Goal: Transaction & Acquisition: Purchase product/service

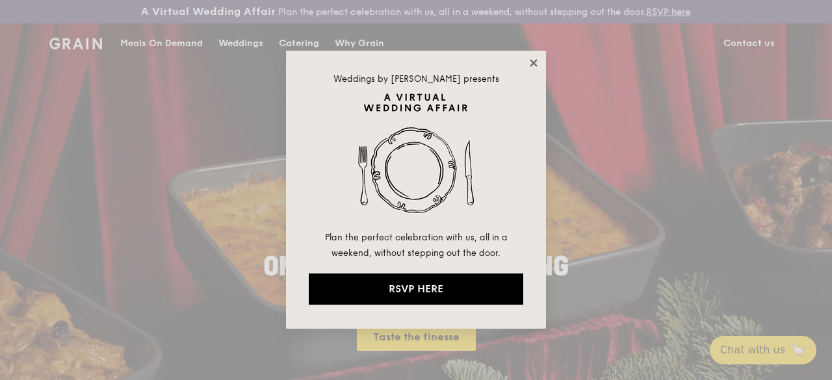
click at [528, 60] on icon at bounding box center [534, 63] width 12 height 12
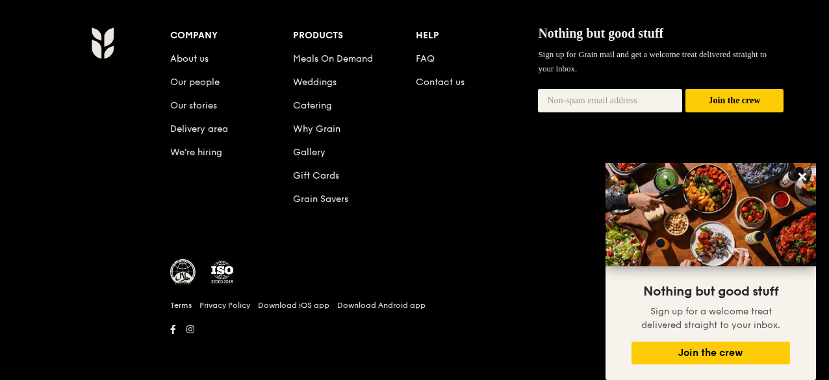
scroll to position [1359, 0]
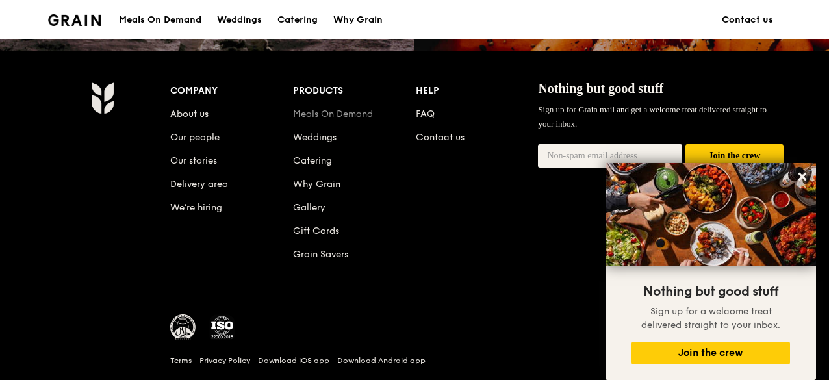
click at [359, 120] on link "Meals On Demand" at bounding box center [333, 114] width 80 height 11
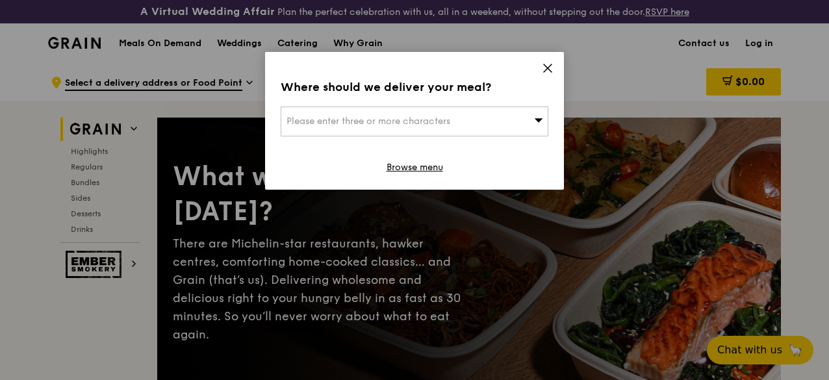
click at [509, 129] on div "Please enter three or more characters" at bounding box center [415, 122] width 268 height 30
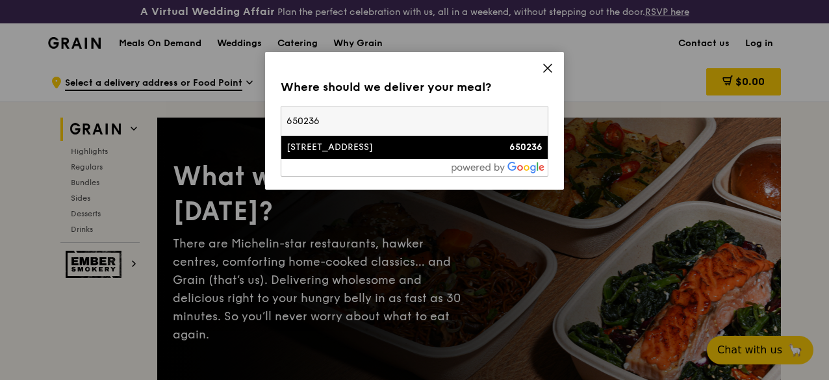
type input "650236"
click at [460, 151] on div "[STREET_ADDRESS]" at bounding box center [383, 147] width 192 height 13
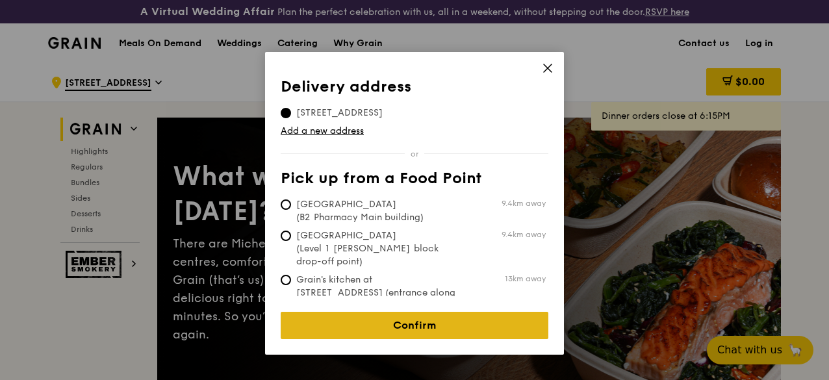
click at [411, 320] on link "Confirm" at bounding box center [415, 325] width 268 height 27
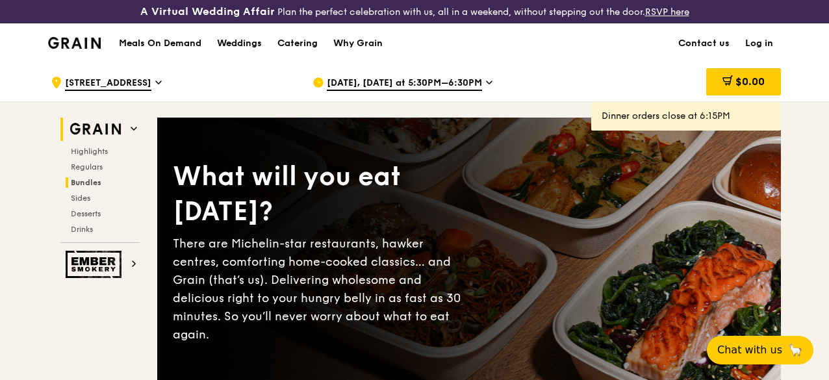
click at [88, 187] on span "Bundles" at bounding box center [86, 182] width 31 height 9
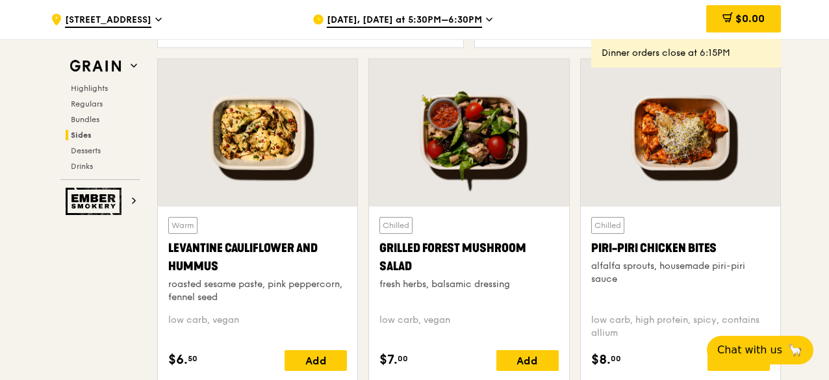
scroll to position [3411, 0]
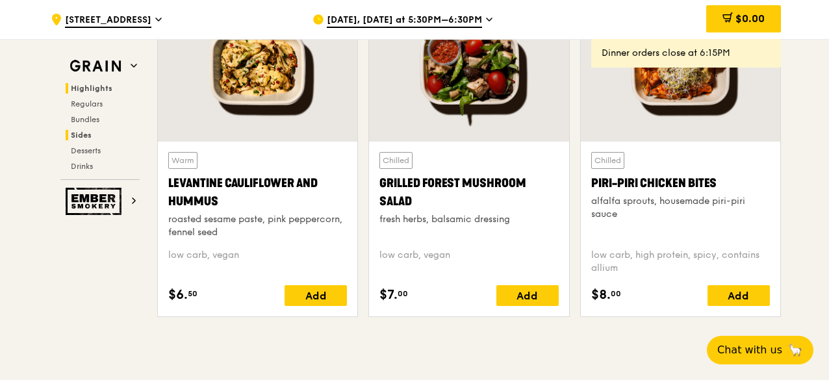
click at [85, 85] on span "Highlights" at bounding box center [92, 88] width 42 height 9
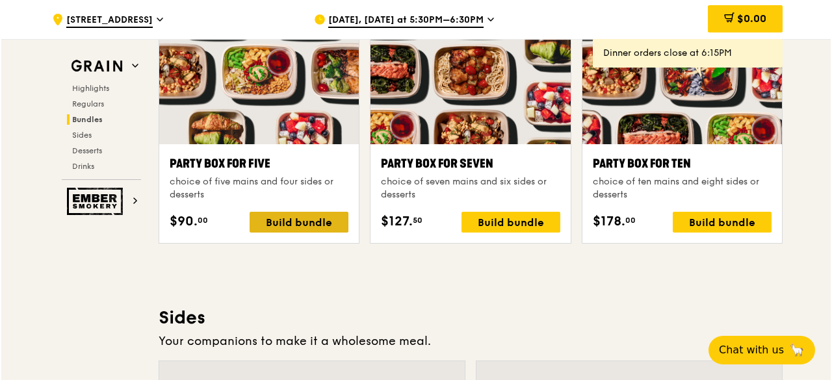
scroll to position [2611, 0]
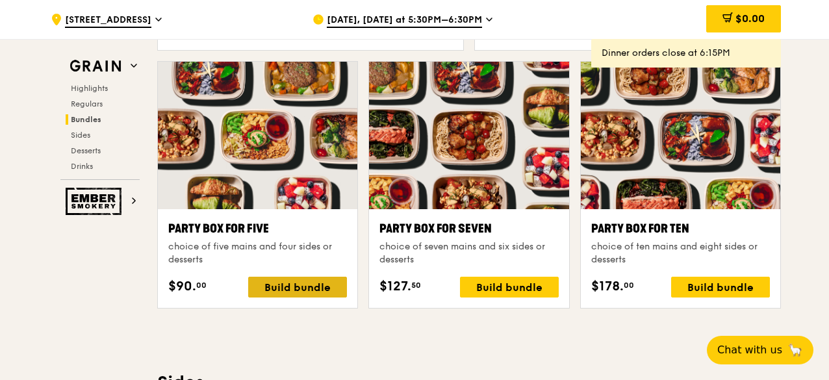
click at [315, 298] on div "Build bundle" at bounding box center [297, 287] width 99 height 21
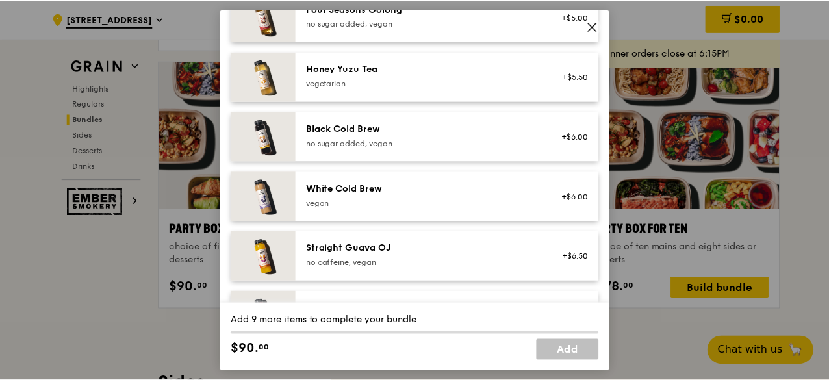
scroll to position [1802, 0]
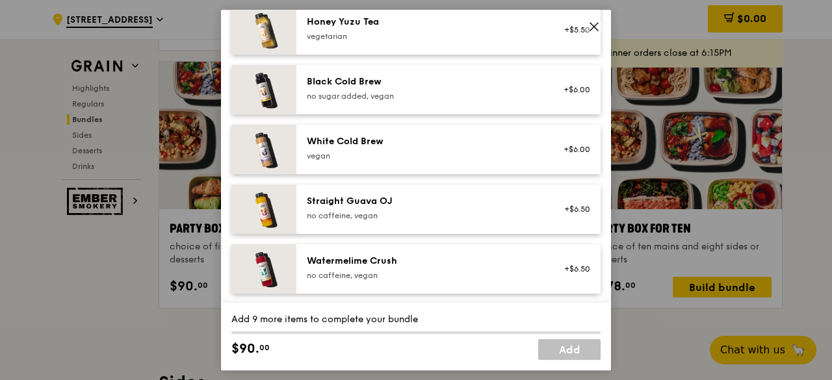
click at [594, 27] on icon at bounding box center [594, 27] width 8 height 8
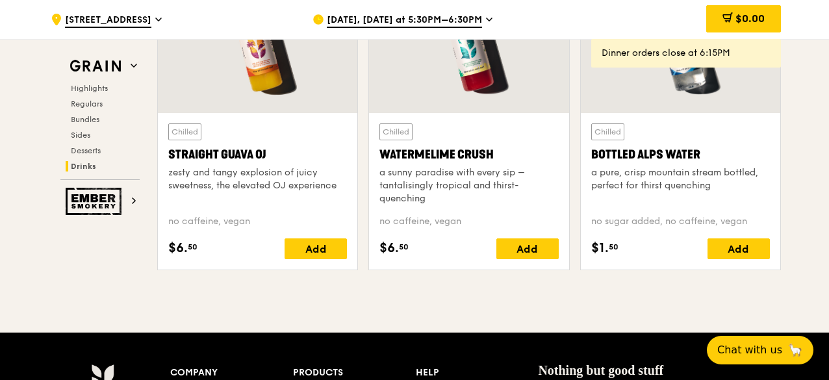
scroll to position [5407, 0]
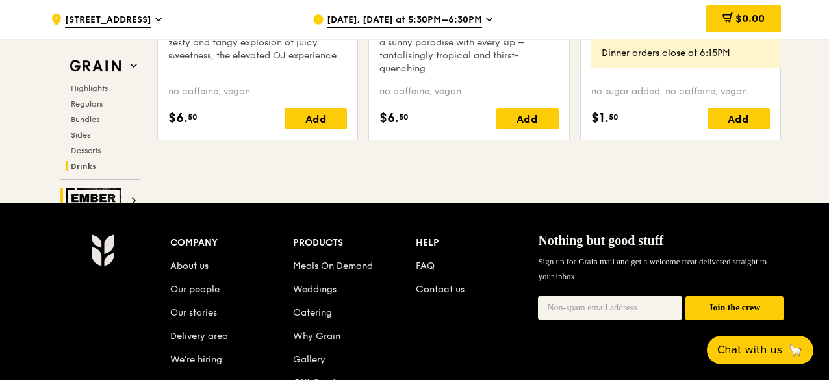
click at [86, 199] on img at bounding box center [96, 201] width 60 height 27
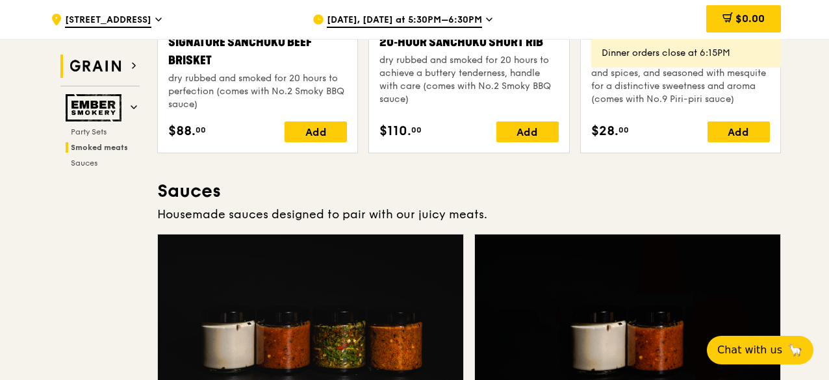
scroll to position [219, 0]
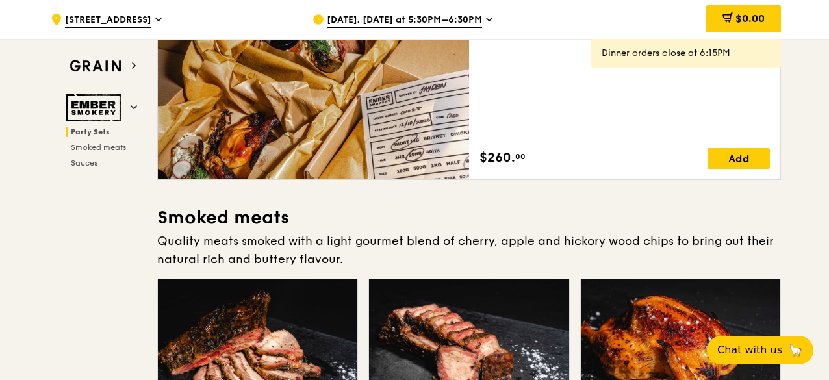
click at [386, 14] on span "[DATE], [DATE] at 5:30PM–6:30PM" at bounding box center [404, 21] width 155 height 14
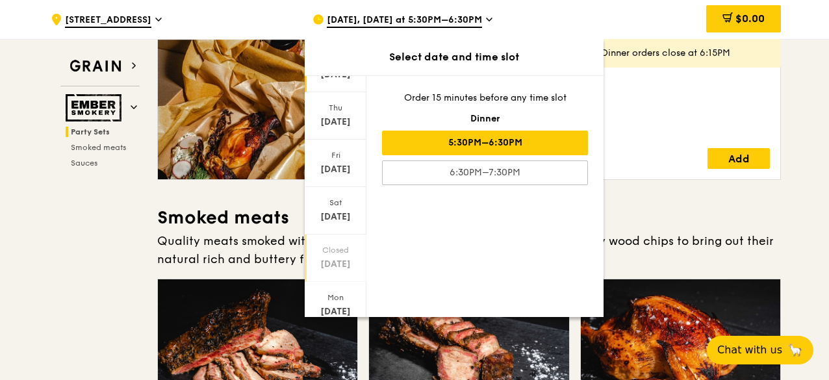
scroll to position [130, 0]
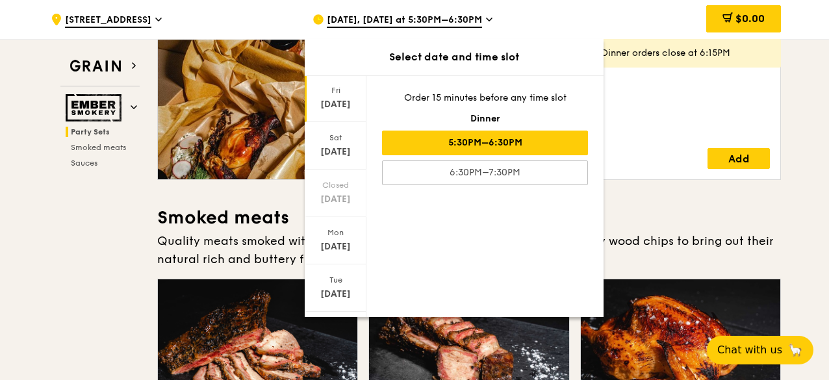
click at [345, 105] on div "[DATE]" at bounding box center [336, 104] width 58 height 13
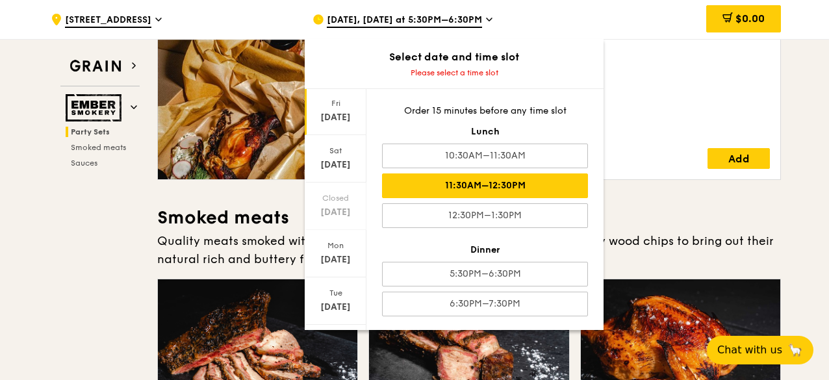
click at [487, 183] on div "11:30AM–12:30PM" at bounding box center [485, 186] width 206 height 25
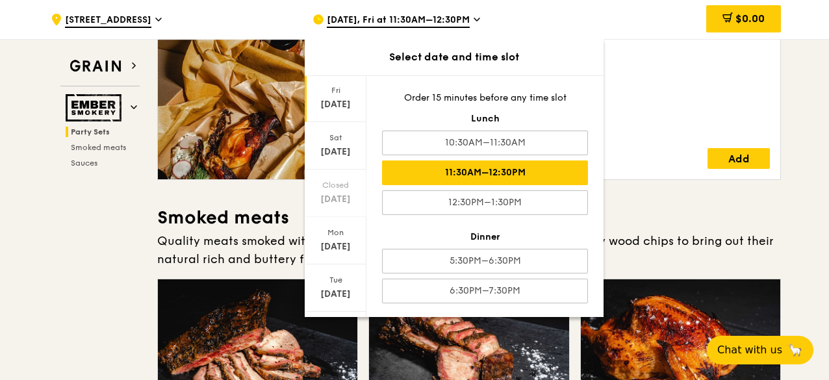
click at [637, 63] on div "Ember Celebratory Party Set feeds a party of 3 to 4 with beef brisket, short ri…" at bounding box center [625, 75] width 291 height 187
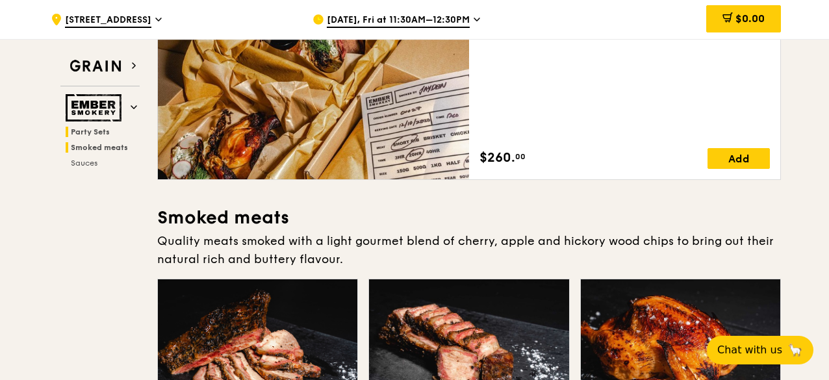
scroll to position [89, 0]
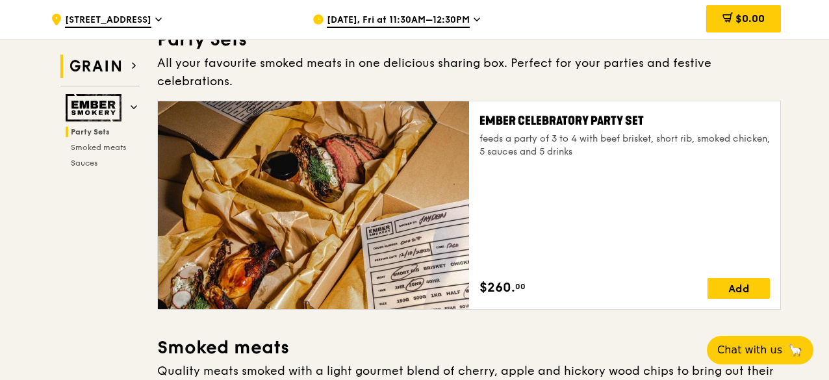
click at [117, 72] on img at bounding box center [96, 66] width 60 height 23
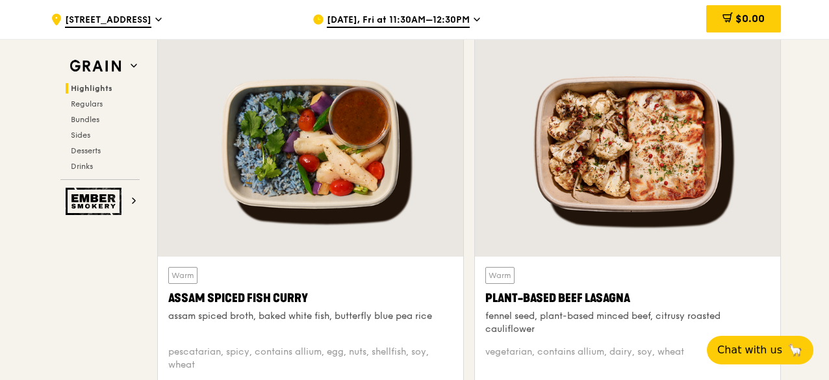
scroll to position [596, 0]
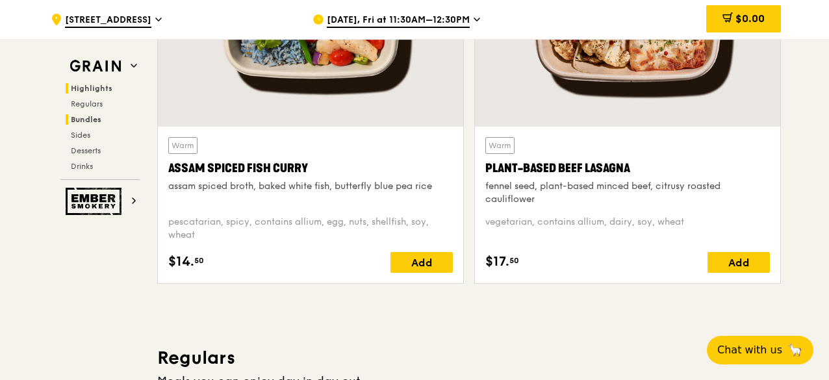
click at [94, 115] on span "Bundles" at bounding box center [86, 119] width 31 height 9
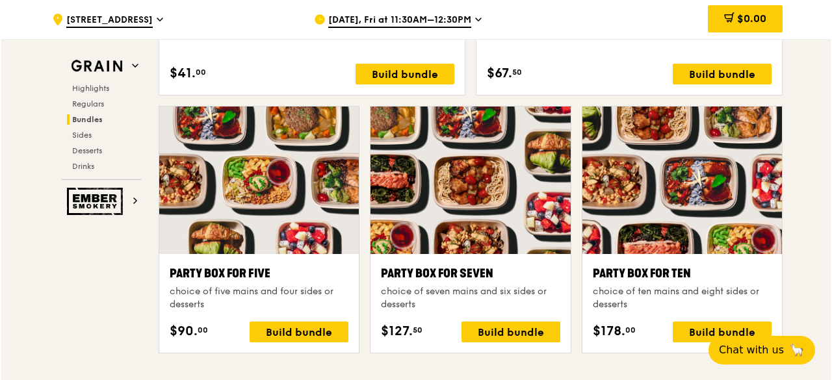
scroll to position [2631, 0]
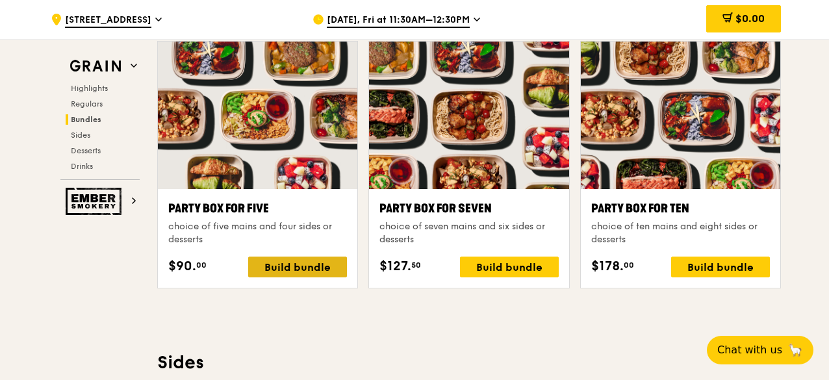
click at [280, 277] on div "Build bundle" at bounding box center [297, 267] width 99 height 21
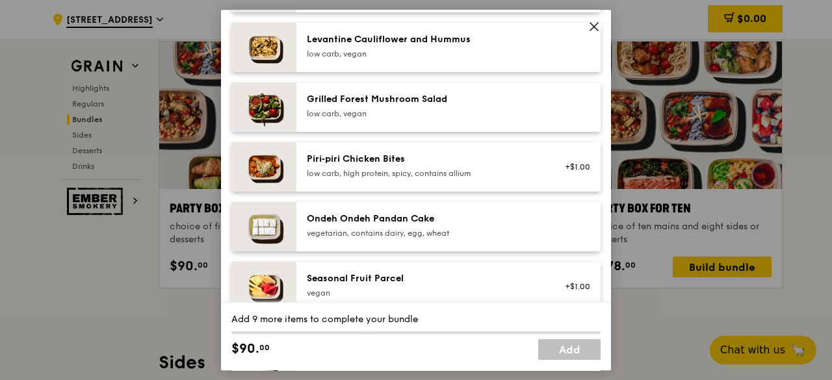
scroll to position [715, 0]
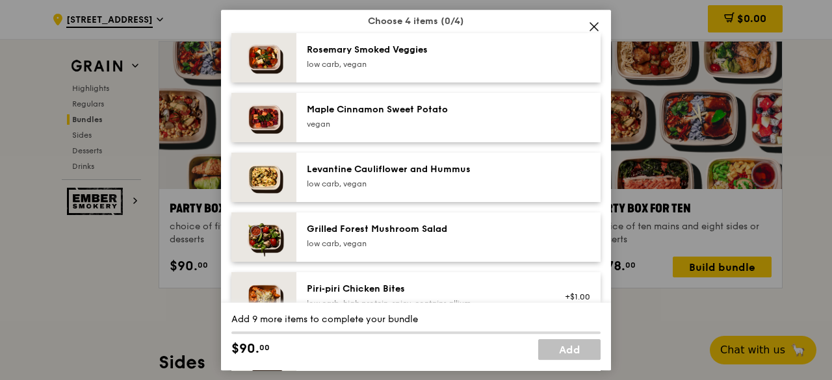
click at [428, 116] on div "Maple Cinnamon Sweet Potato [GEOGRAPHIC_DATA]" at bounding box center [423, 116] width 233 height 26
